Goal: Contribute content: Add original content to the website for others to see

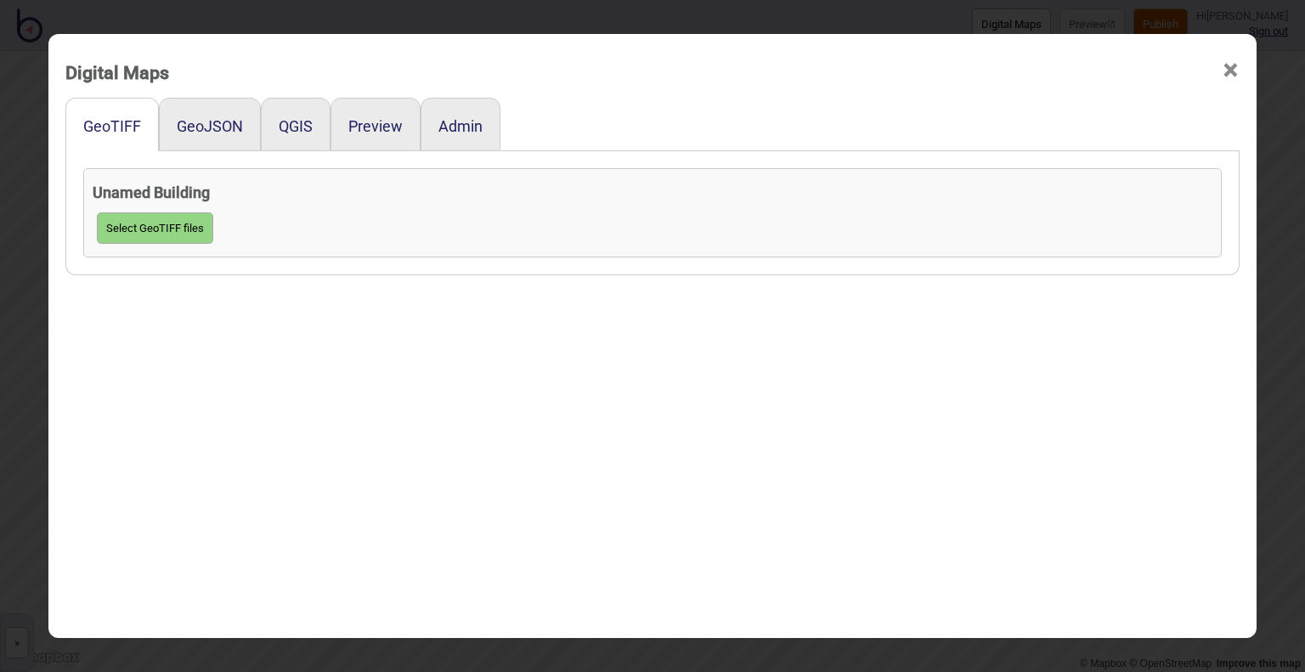
click at [192, 102] on div "GeoJSON" at bounding box center [210, 125] width 102 height 54
click at [195, 125] on button "GeoJSON" at bounding box center [210, 126] width 66 height 18
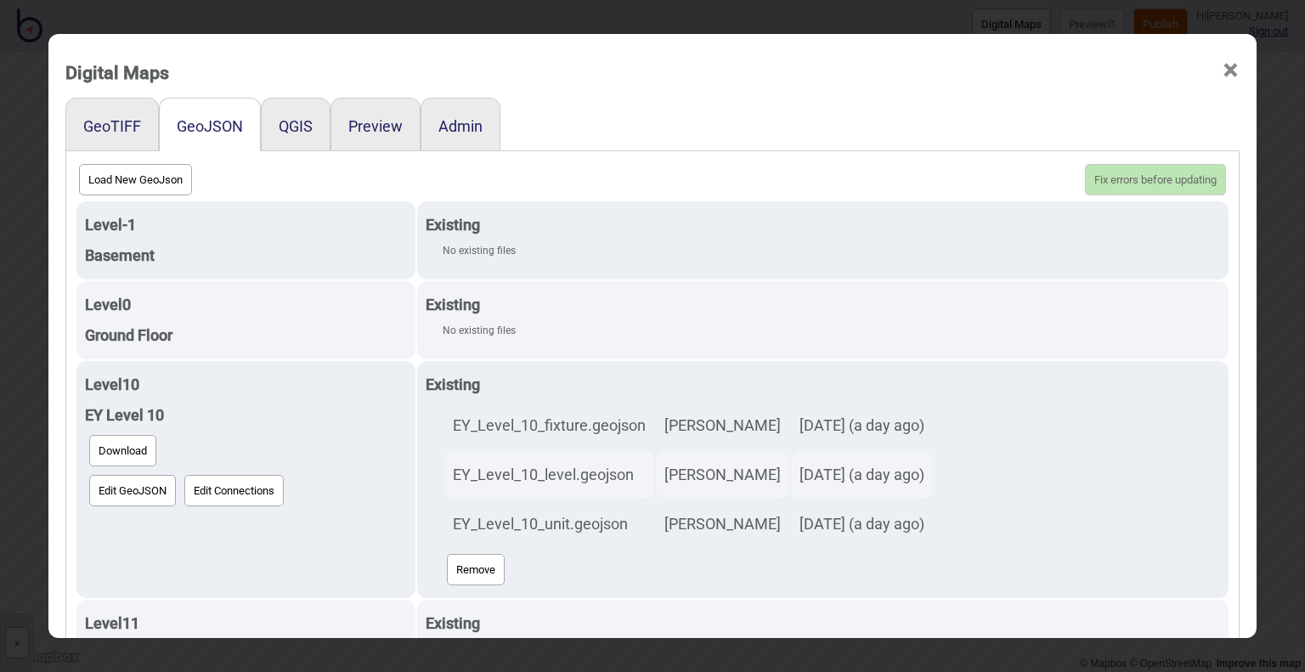
click at [133, 183] on button "Load New GeoJson" at bounding box center [135, 179] width 113 height 31
click input "file" at bounding box center [0, 0] width 0 height 0
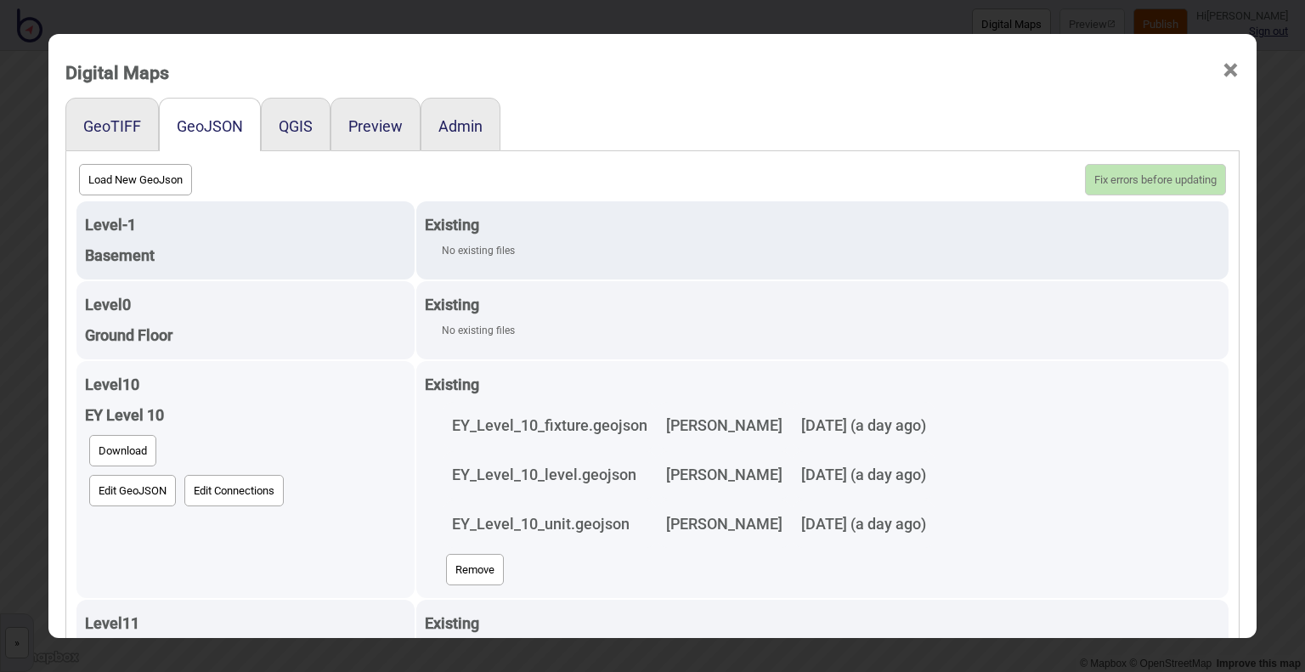
click at [466, 568] on button "Remove" at bounding box center [475, 569] width 58 height 31
click at [1121, 172] on button "Update 0 new floors, 1 deleted" at bounding box center [1144, 179] width 163 height 31
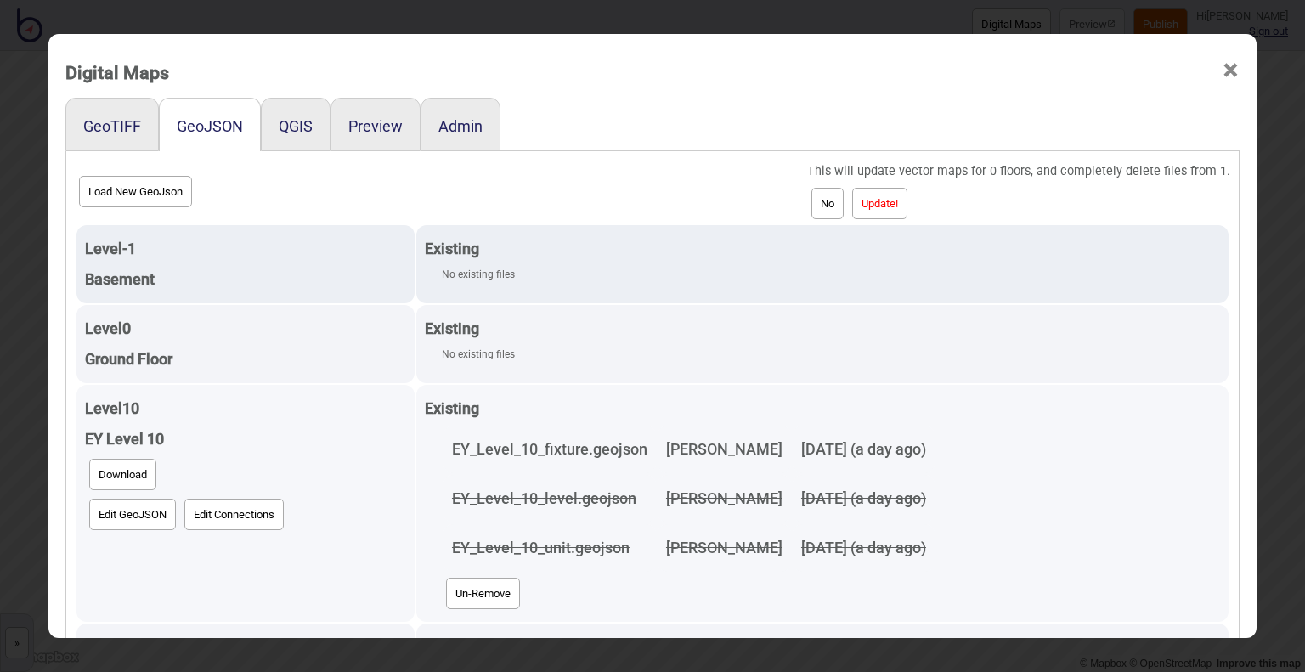
click at [893, 207] on button "Update!" at bounding box center [879, 203] width 55 height 31
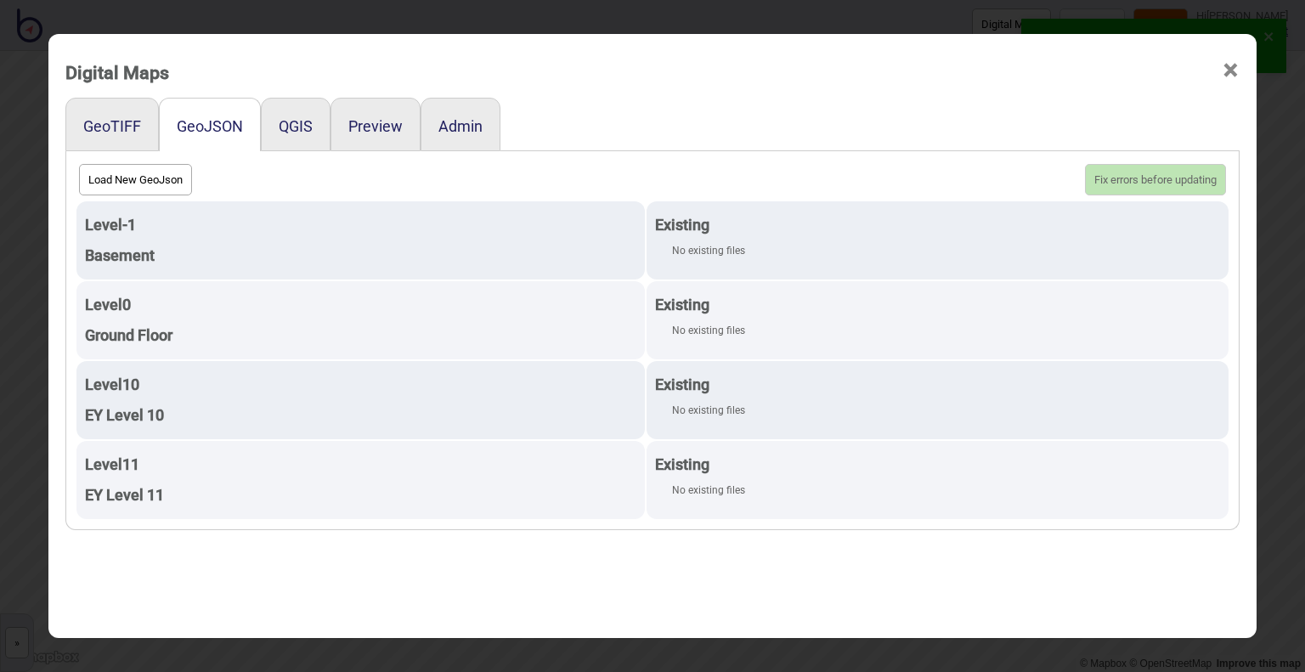
click at [128, 178] on button "Load New GeoJson" at bounding box center [135, 179] width 113 height 31
click input "file" at bounding box center [0, 0] width 0 height 0
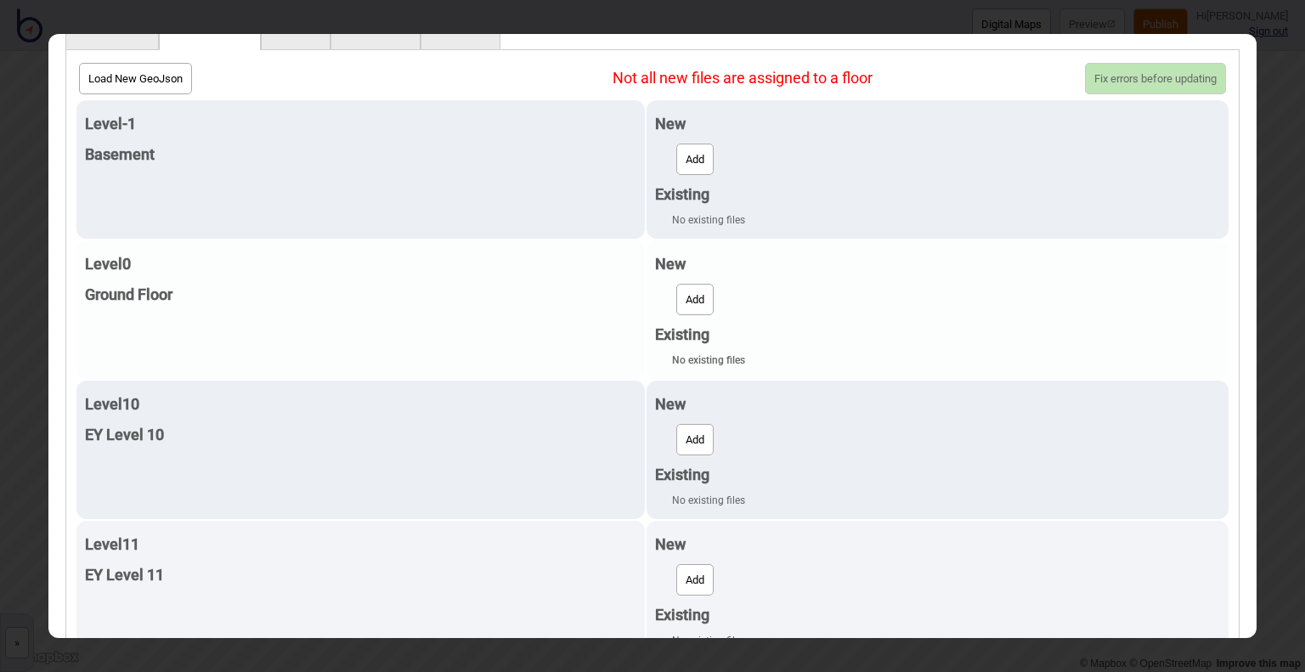
scroll to position [129, 0]
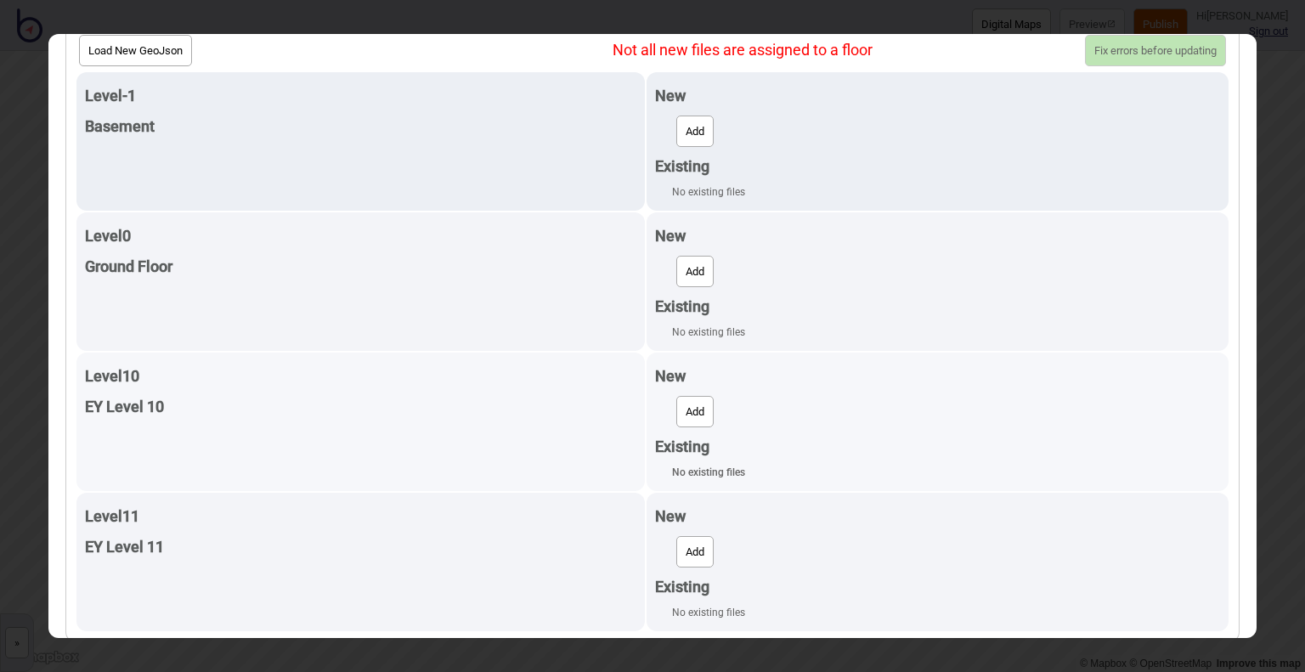
click at [686, 412] on button "Add" at bounding box center [694, 411] width 37 height 31
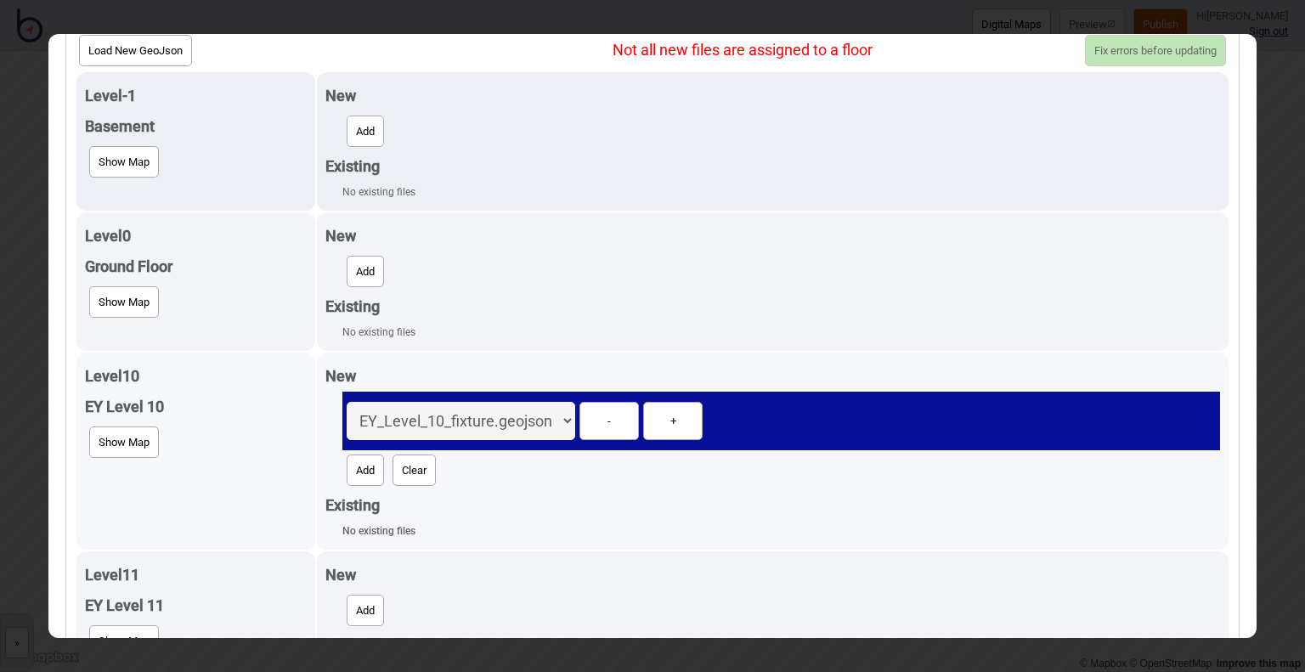
click at [357, 473] on button "Add" at bounding box center [365, 470] width 37 height 31
select select "EY_Level_10_level.geojson"
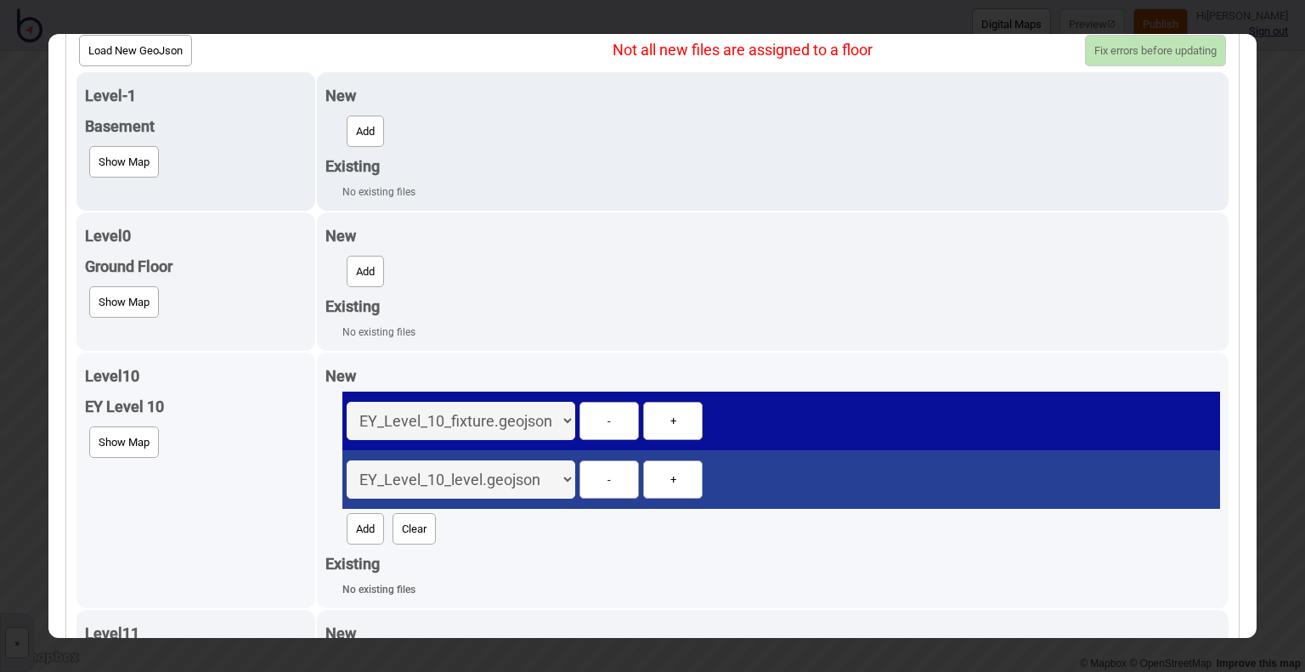
click at [365, 522] on button "Add" at bounding box center [365, 528] width 37 height 31
select select "EY_Level_10_unit.geojson"
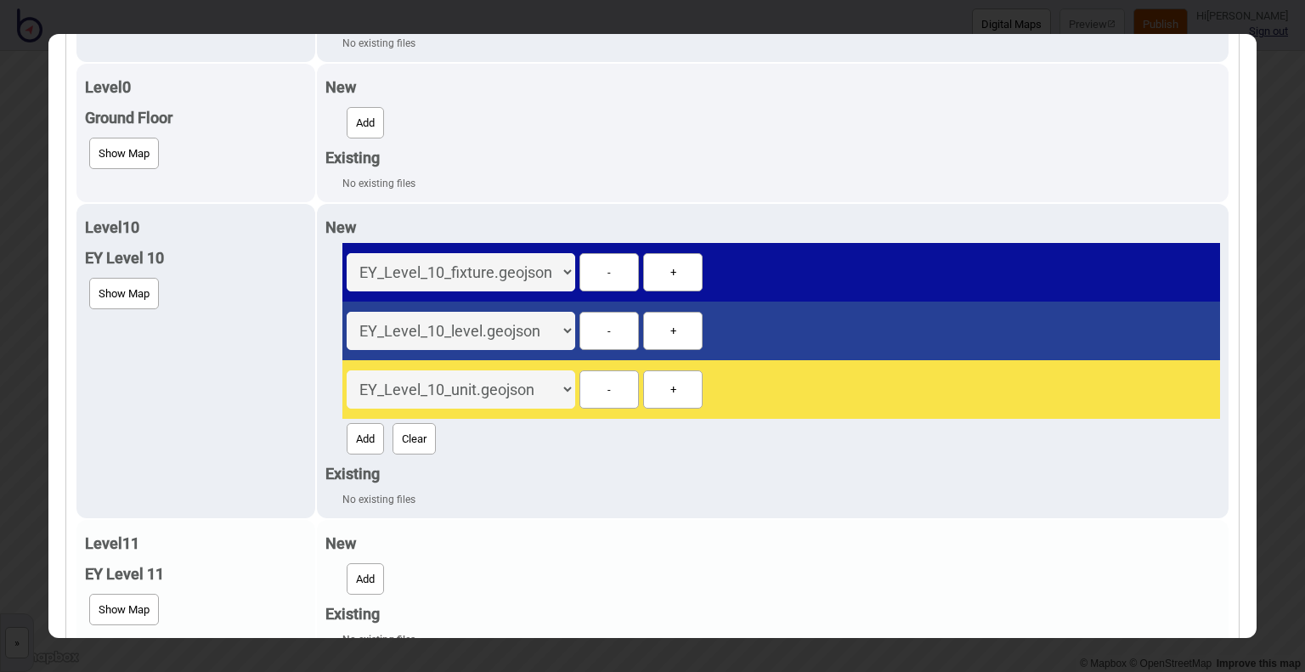
scroll to position [304, 0]
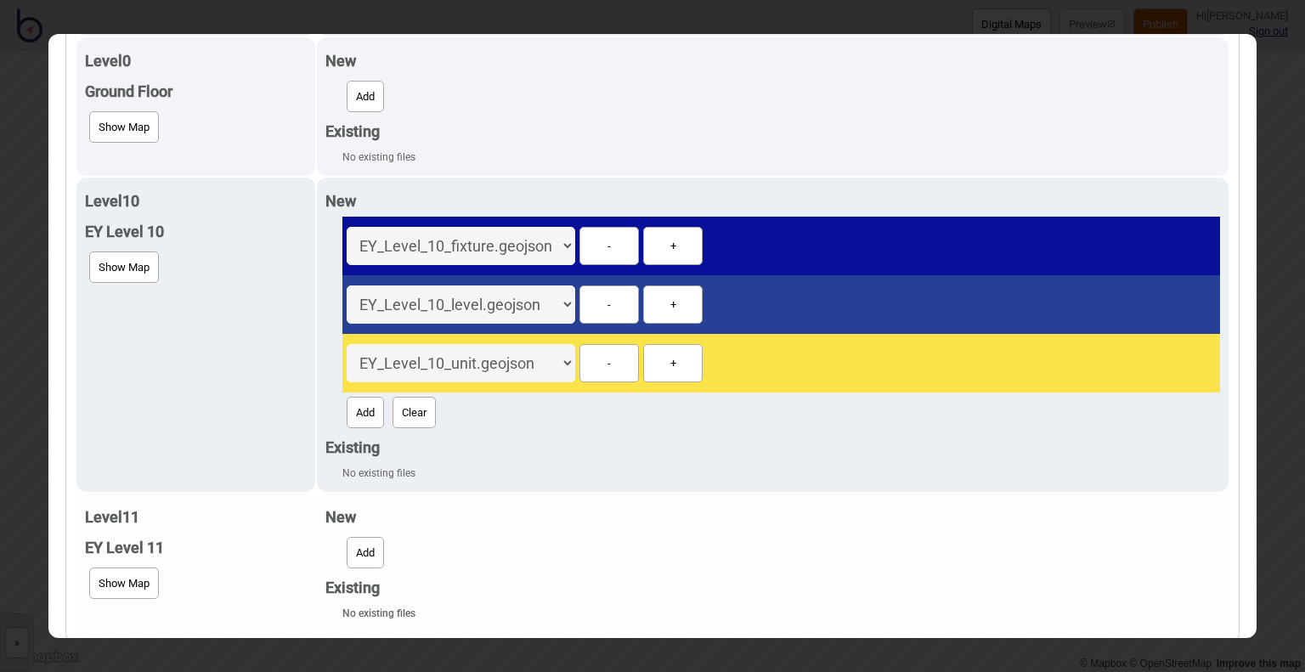
click at [360, 537] on button "Add" at bounding box center [365, 552] width 37 height 31
select select "EY_Level_11_fixture.geojson"
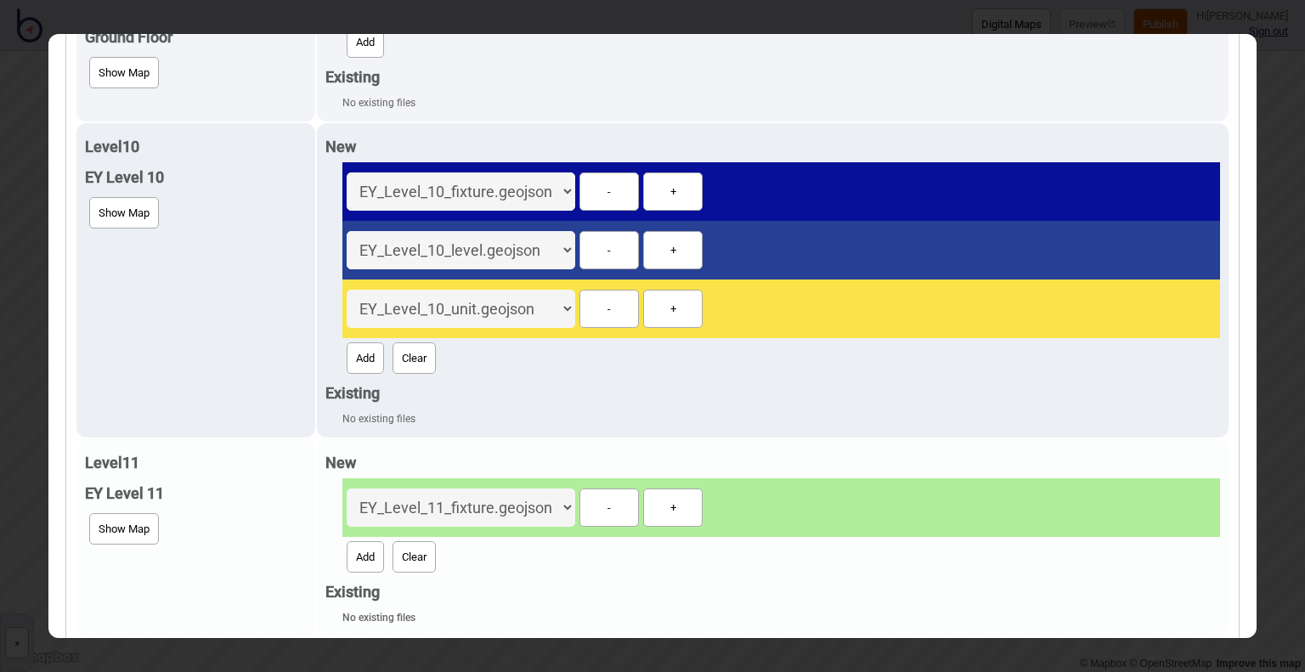
scroll to position [363, 0]
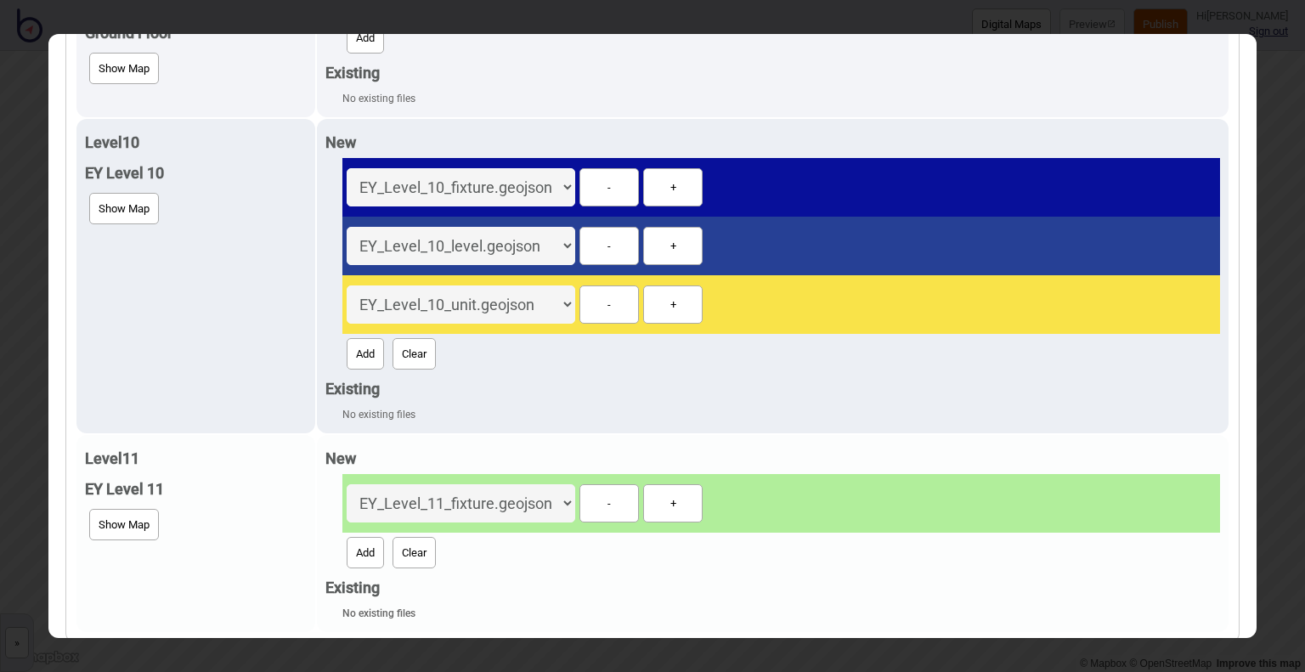
click at [364, 559] on button "Add" at bounding box center [365, 552] width 37 height 31
select select "EY_Level_11_level.geojson"
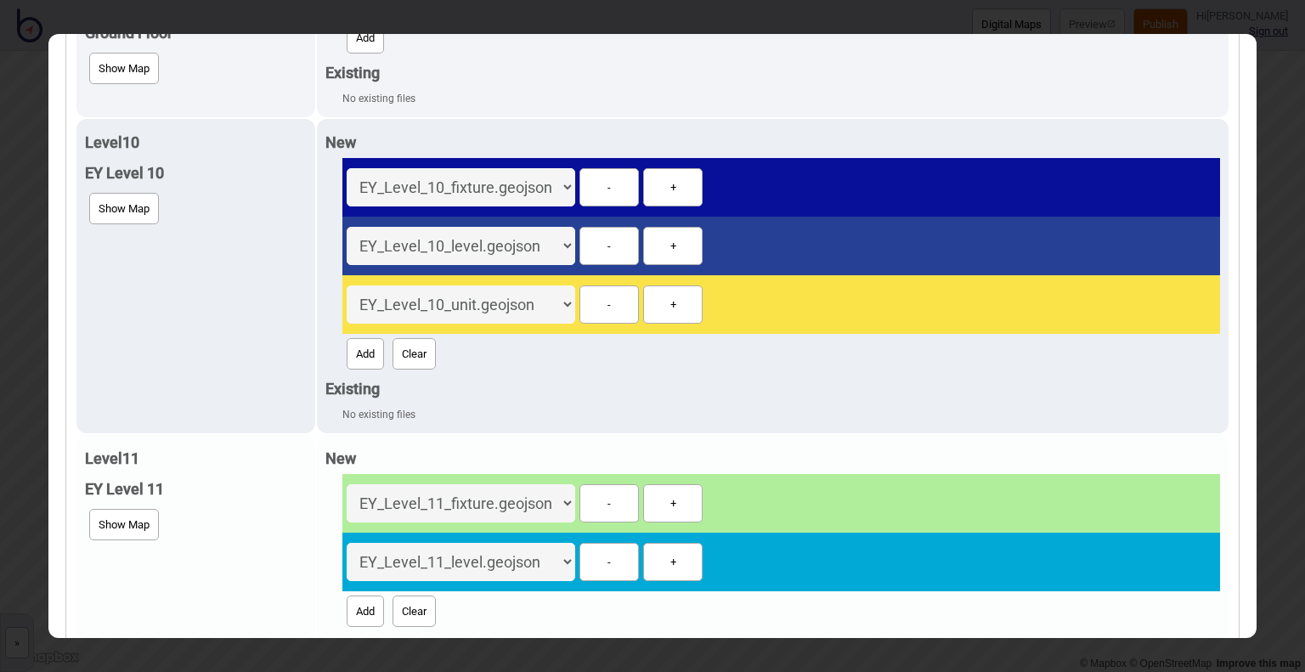
click at [364, 600] on button "Add" at bounding box center [365, 611] width 37 height 31
select select "EY_Level_11_unit.geojson"
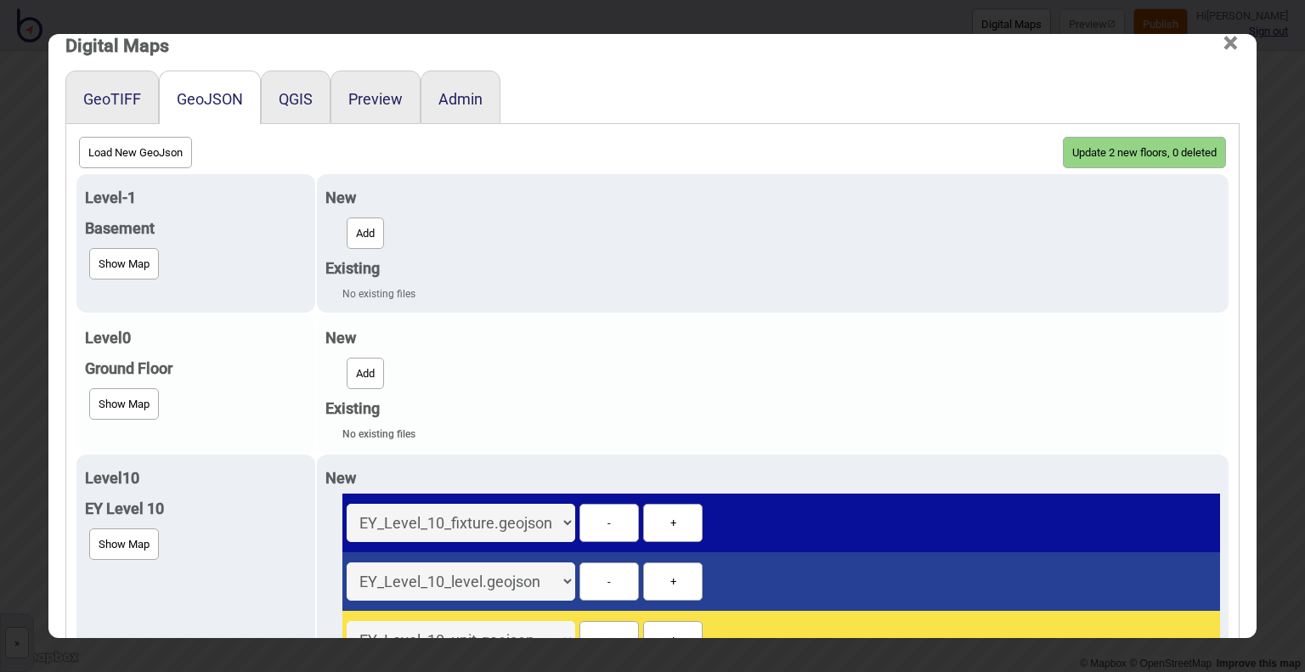
scroll to position [0, 0]
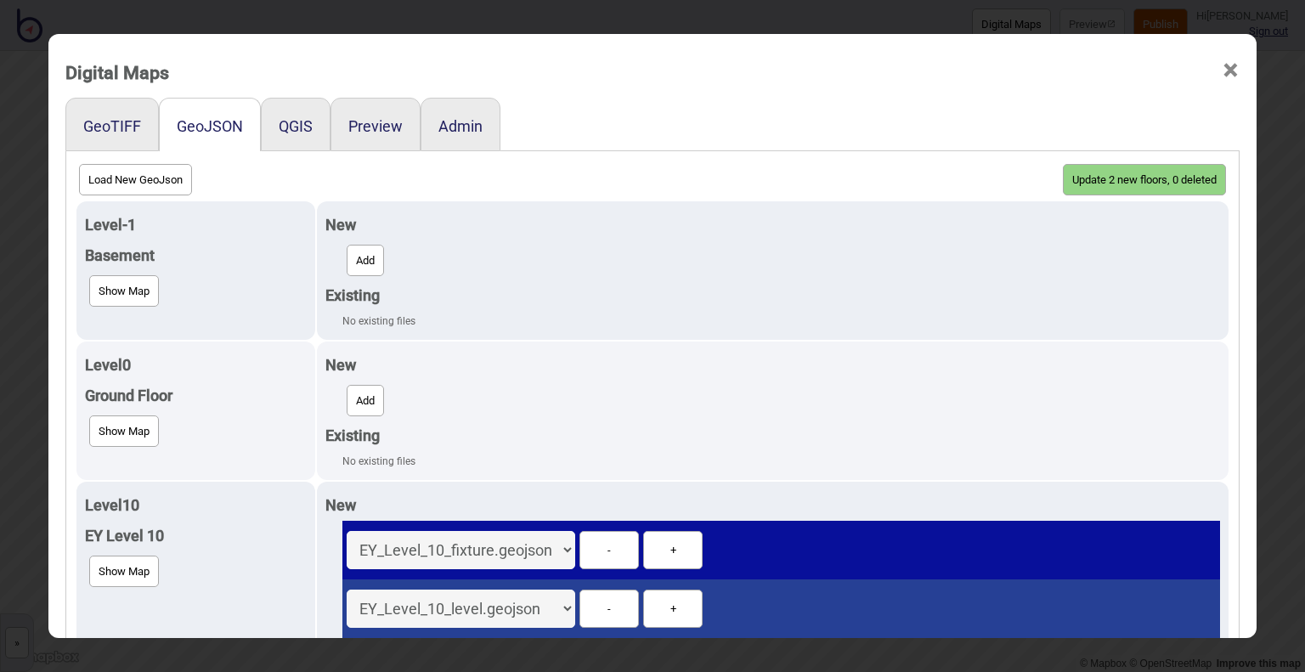
click at [1106, 178] on button "Update 2 new floors, 0 deleted" at bounding box center [1144, 179] width 163 height 31
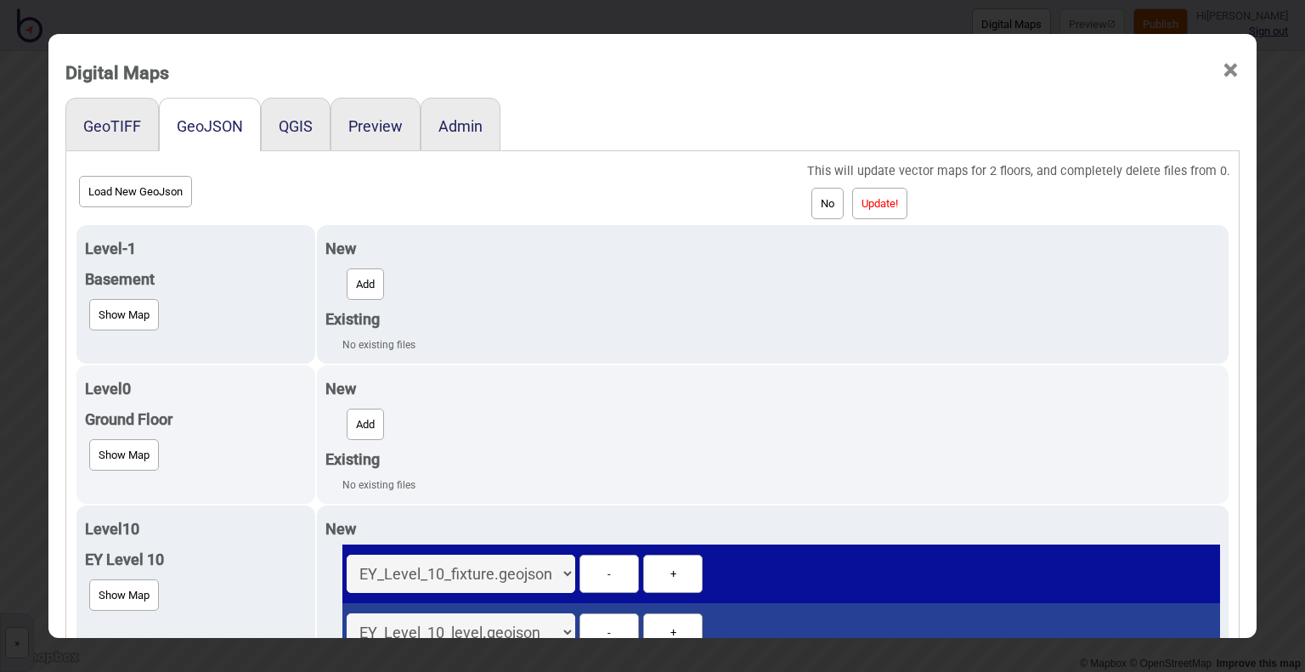
click at [883, 195] on button "Update!" at bounding box center [879, 203] width 55 height 31
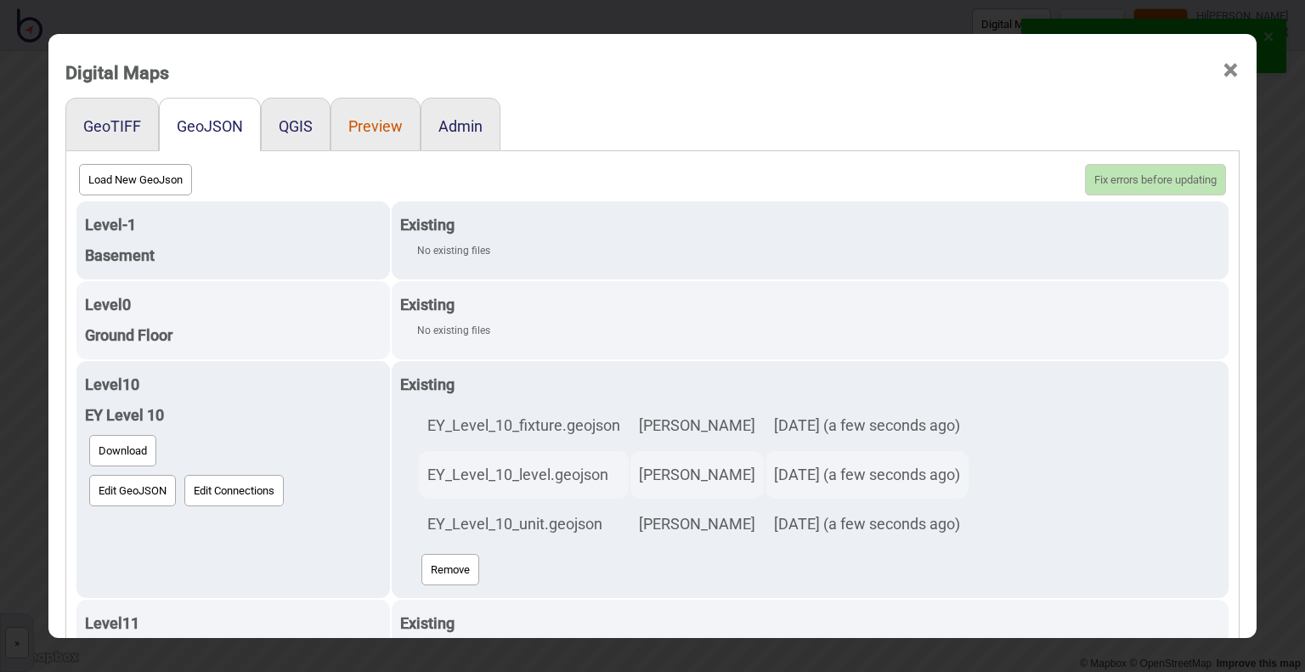
click at [352, 124] on button "Preview" at bounding box center [375, 126] width 54 height 18
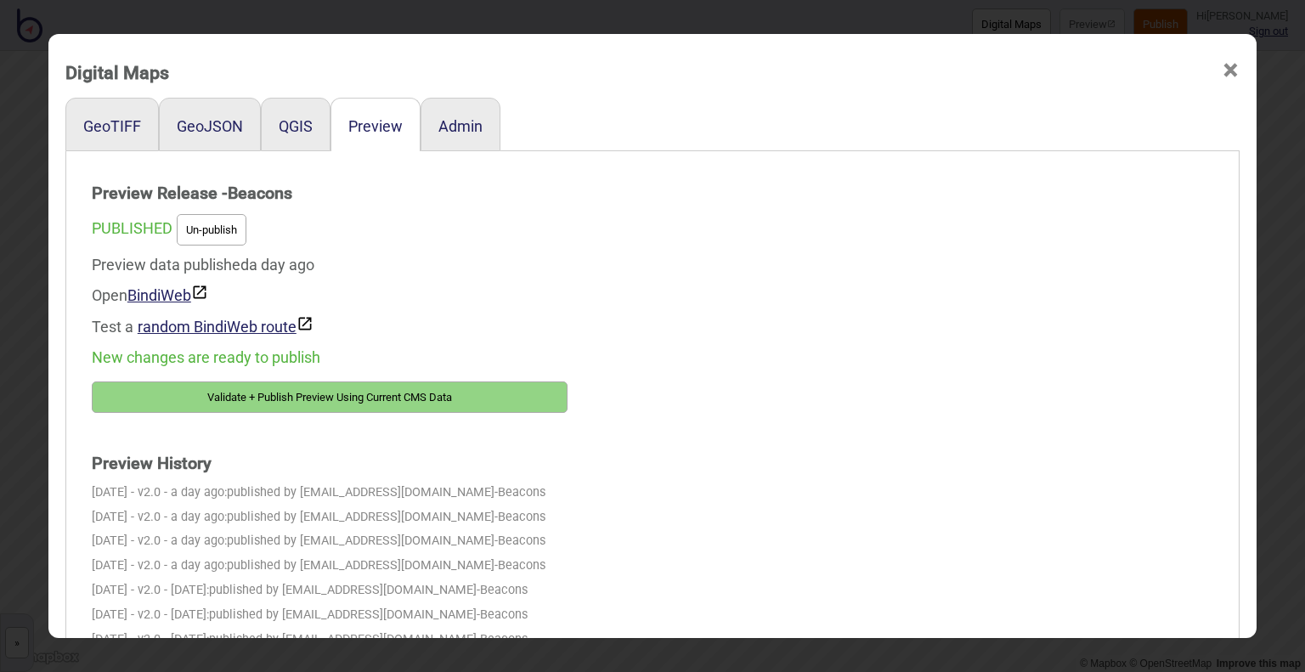
click at [313, 397] on button "Validate + Publish Preview Using Current CMS Data" at bounding box center [330, 396] width 476 height 31
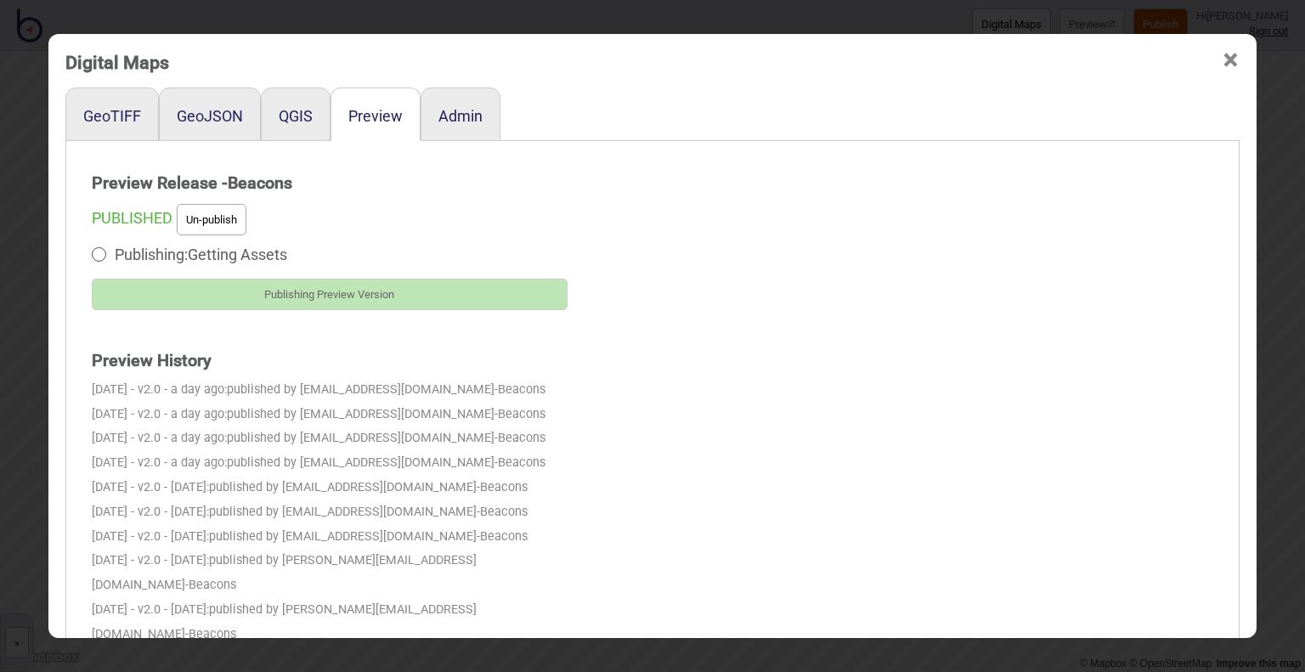
scroll to position [3, 0]
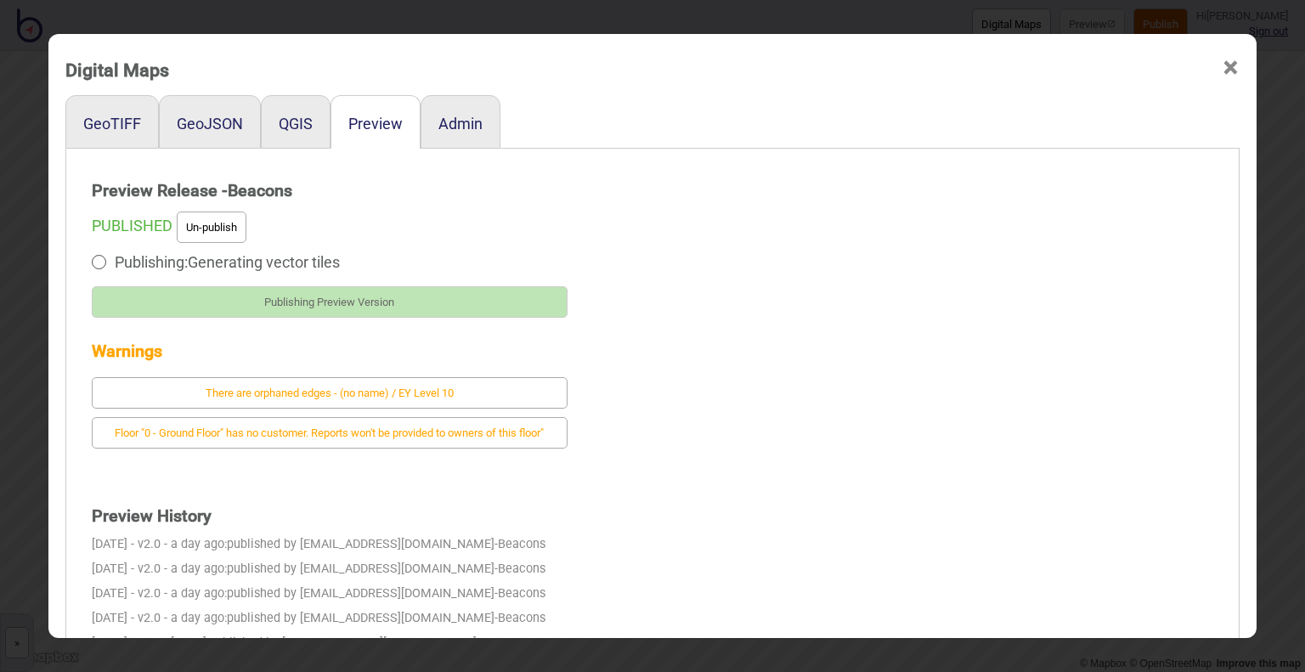
click at [498, 382] on button "There are orphaned edges - (no name) / EY Level 10" at bounding box center [330, 392] width 476 height 31
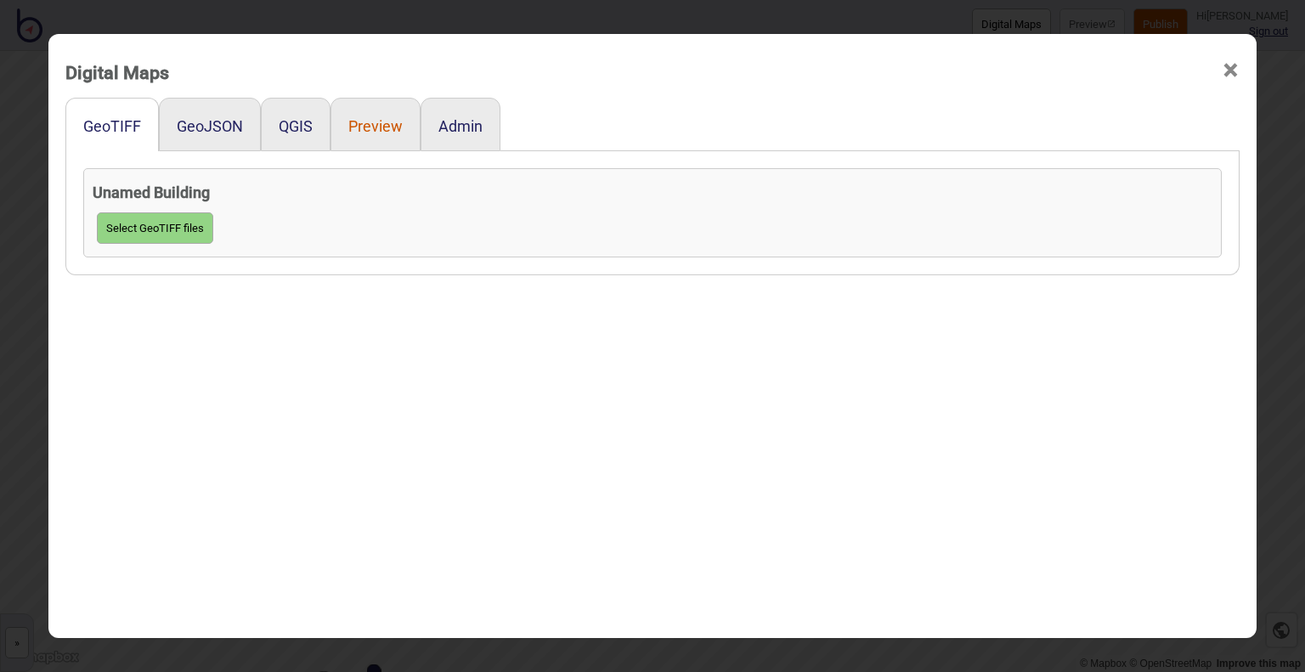
click at [348, 127] on button "Preview" at bounding box center [375, 126] width 54 height 18
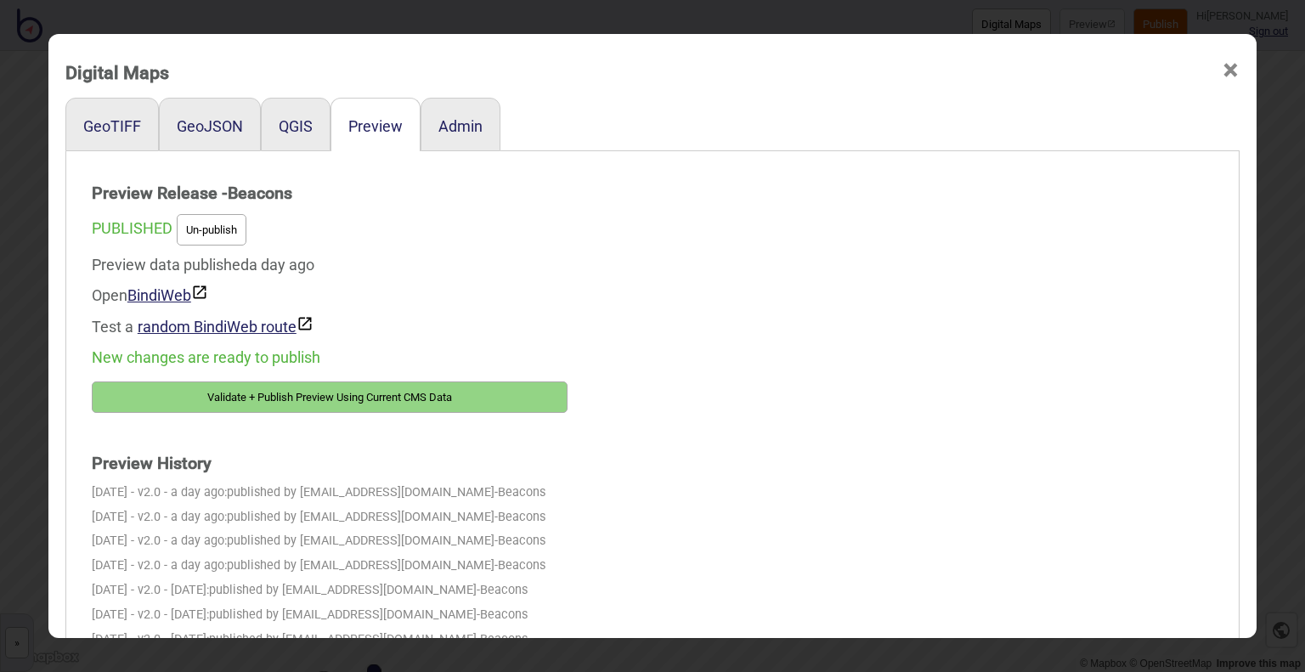
click at [369, 397] on button "Validate + Publish Preview Using Current CMS Data" at bounding box center [330, 396] width 476 height 31
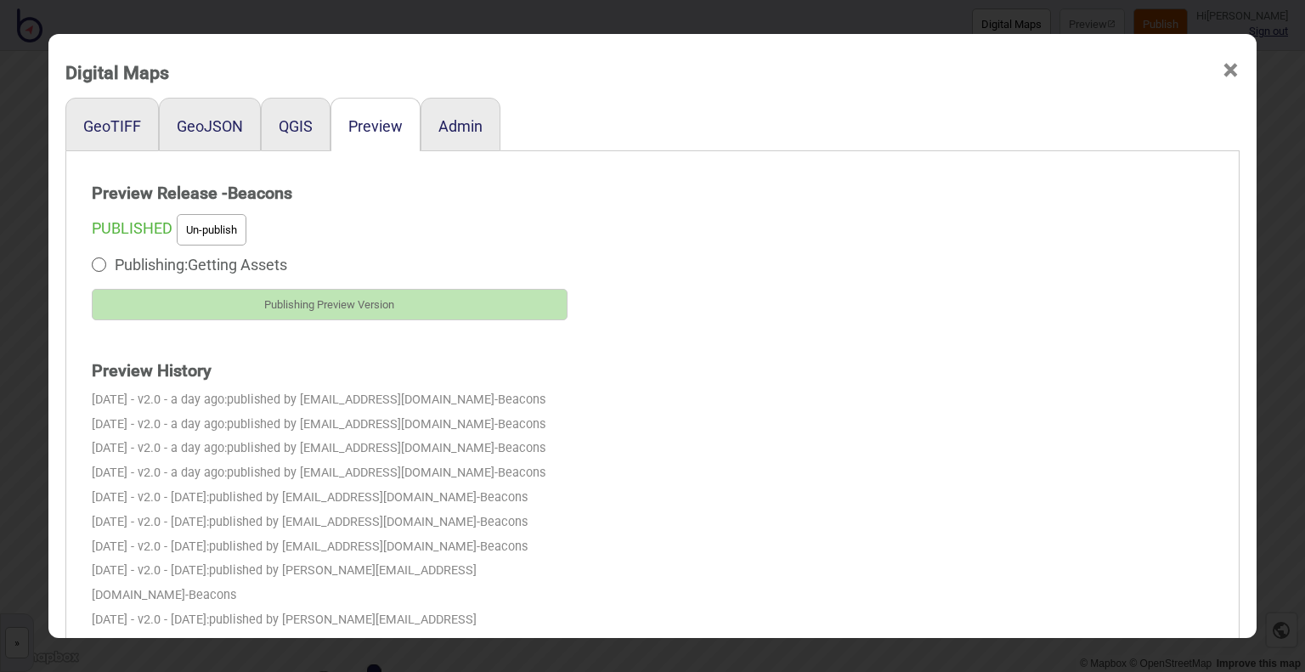
click at [780, 318] on div "Preview Release - Beacons PUBLISHED Un-publish Publishing: Getting Assets Publi…" at bounding box center [652, 496] width 1155 height 672
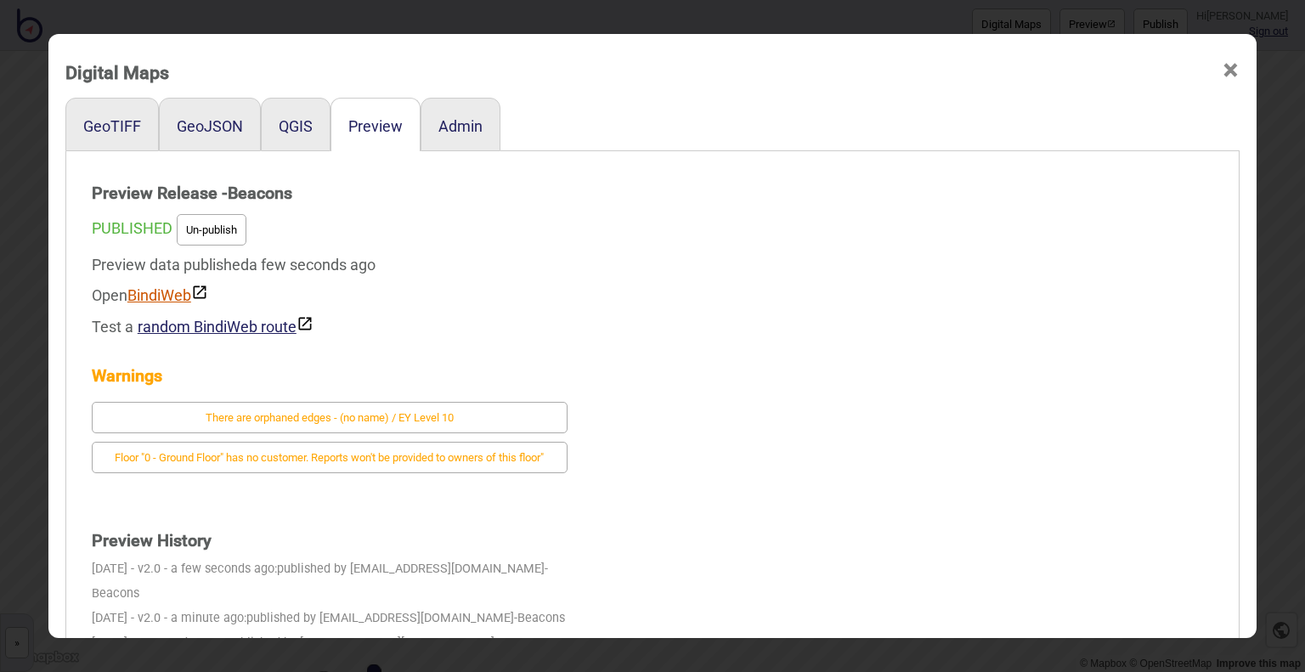
click at [158, 298] on link "BindiWeb" at bounding box center [167, 295] width 81 height 18
